Goal: Transaction & Acquisition: Download file/media

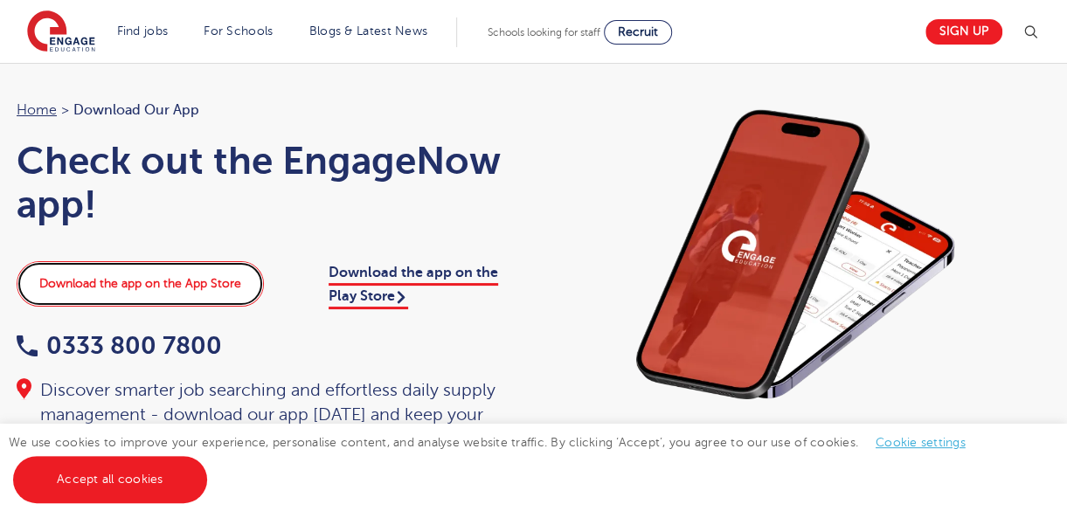
click at [196, 280] on link "Download the app on the App Store" at bounding box center [140, 283] width 247 height 45
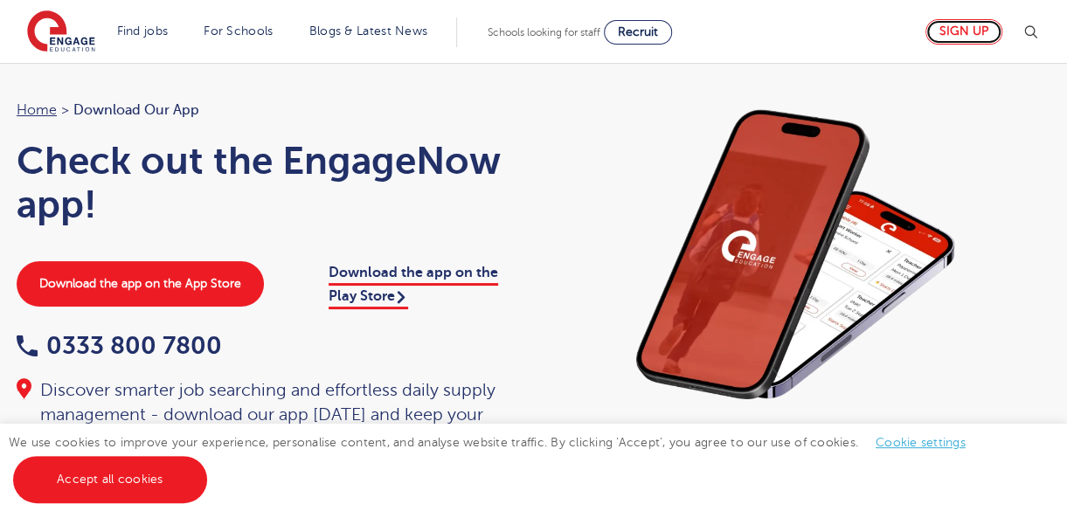
click at [991, 23] on link "Sign up" at bounding box center [963, 31] width 77 height 25
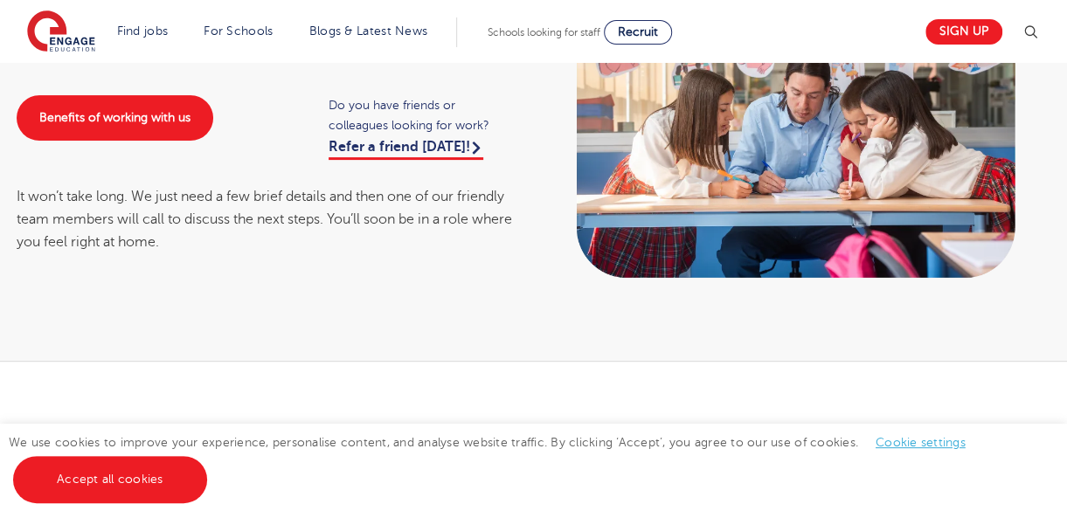
scroll to position [524, 0]
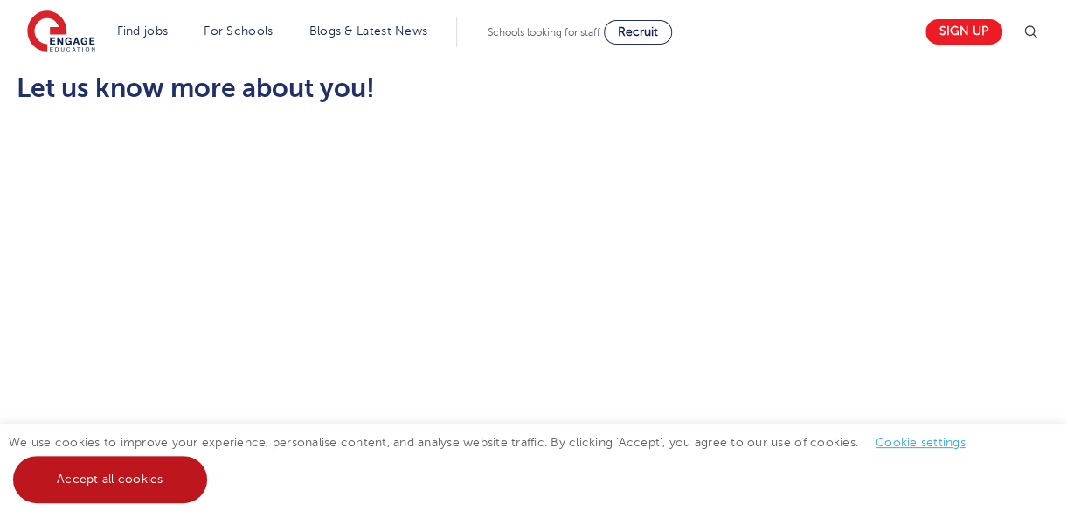
click at [149, 494] on link "Accept all cookies" at bounding box center [110, 479] width 194 height 47
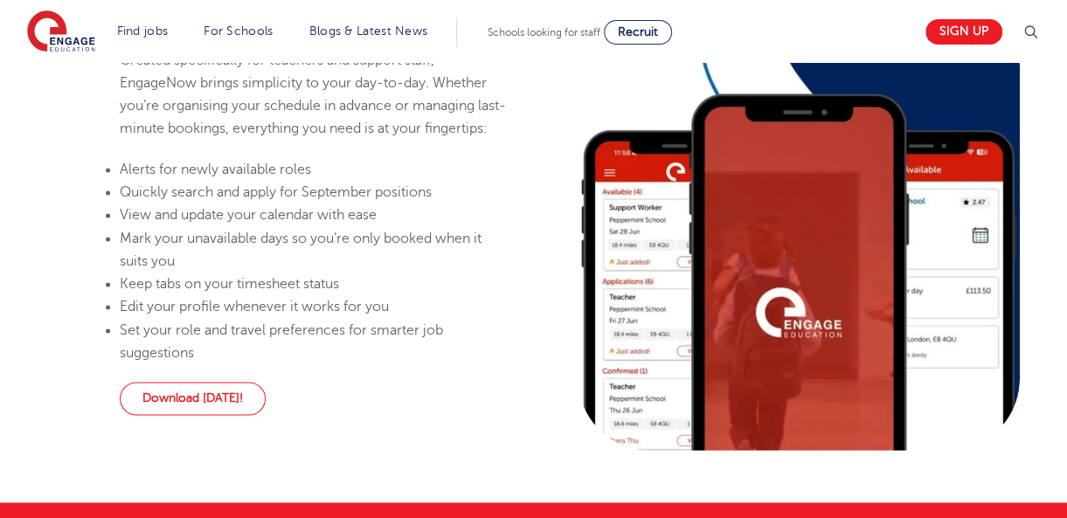
scroll to position [1178, 0]
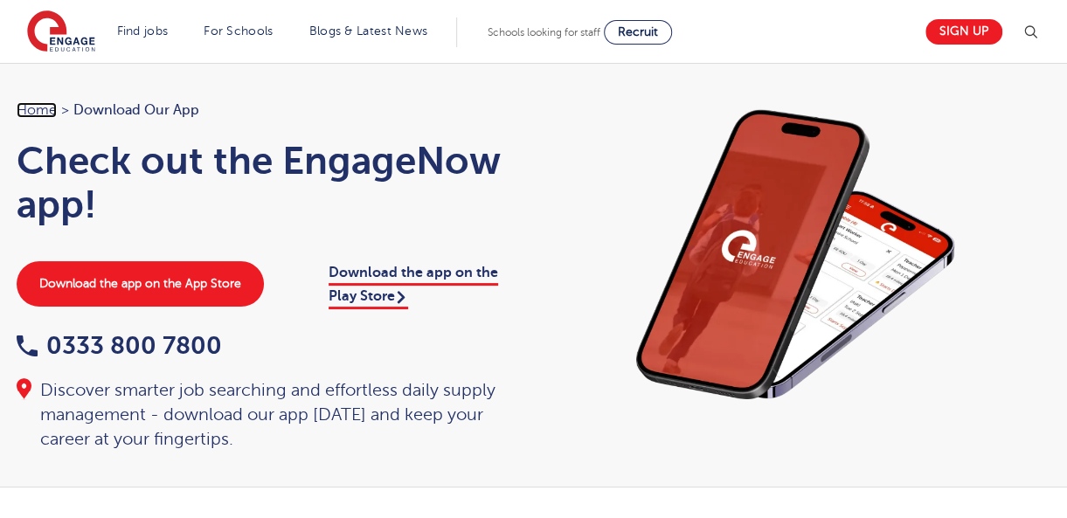
click at [45, 110] on link "Home" at bounding box center [37, 110] width 40 height 16
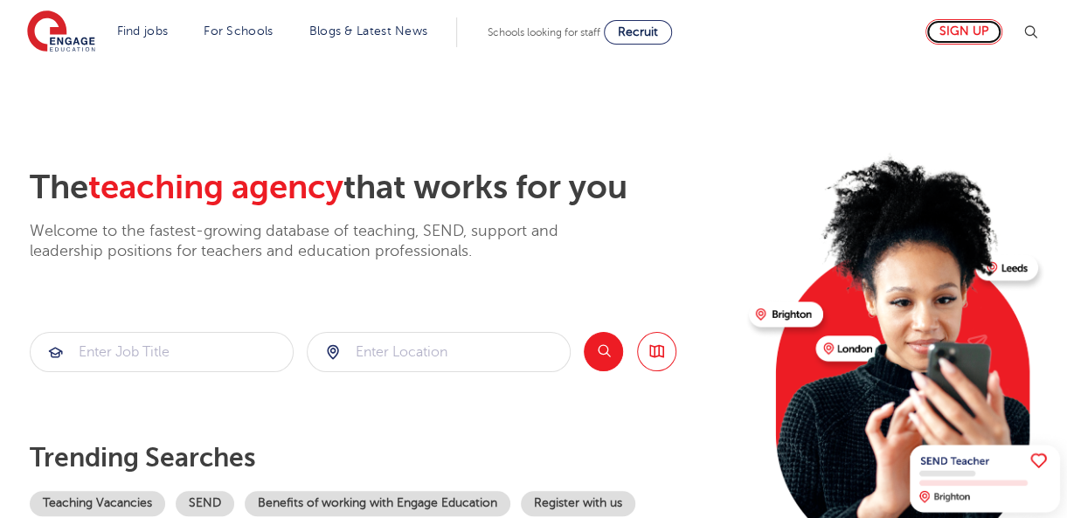
click at [963, 36] on link "Sign up" at bounding box center [963, 31] width 77 height 25
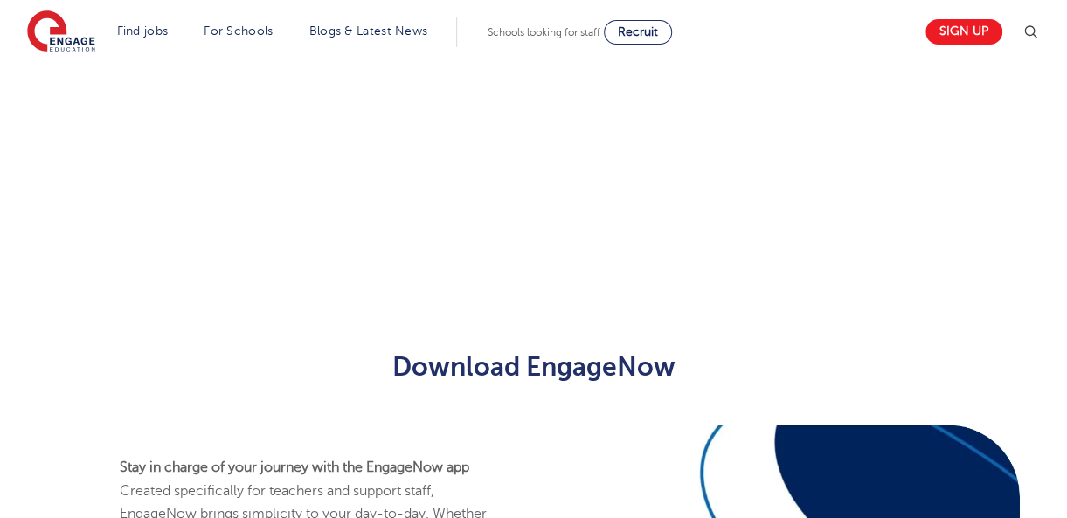
scroll to position [566, 0]
